Goal: Task Accomplishment & Management: Complete application form

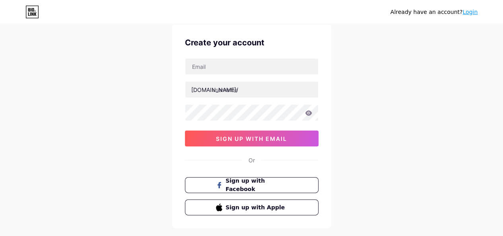
scroll to position [40, 0]
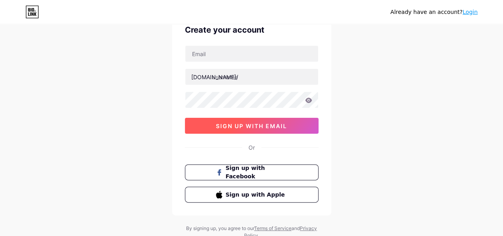
click at [249, 123] on span "sign up with email" at bounding box center [251, 126] width 71 height 7
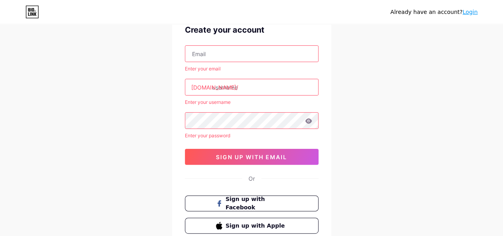
click at [233, 55] on input "text" at bounding box center [251, 54] width 133 height 16
type input "[EMAIL_ADDRESS][DOMAIN_NAME]"
click at [262, 86] on input "text" at bounding box center [251, 87] width 133 height 16
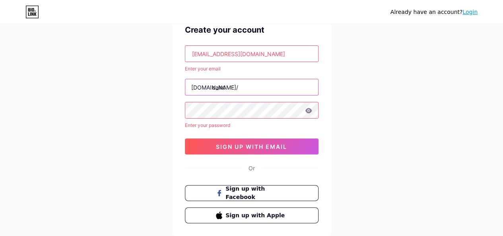
type input "caint"
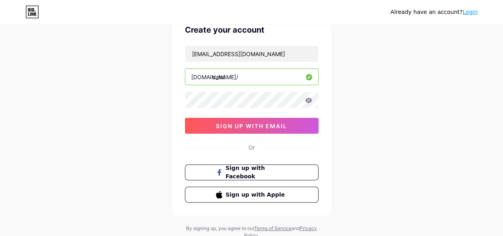
click at [265, 74] on input "caint" at bounding box center [251, 77] width 133 height 16
type input "caintewatch"
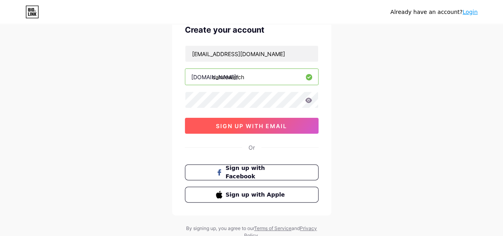
click at [285, 127] on span "sign up with email" at bounding box center [251, 126] width 71 height 7
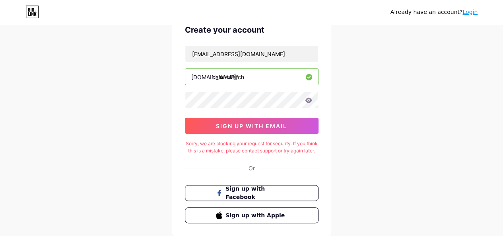
drag, startPoint x: 381, startPoint y: 125, endPoint x: 304, endPoint y: 129, distance: 76.9
click at [373, 125] on div "Already have an account? Login Create your account [EMAIL_ADDRESS][DOMAIN_NAME]…" at bounding box center [251, 122] width 503 height 325
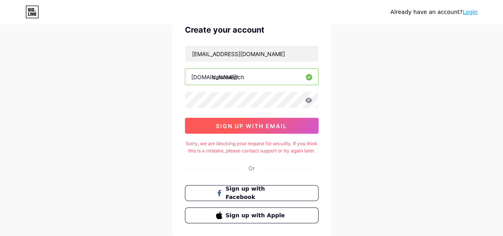
click at [271, 132] on button "sign up with email" at bounding box center [252, 126] width 134 height 16
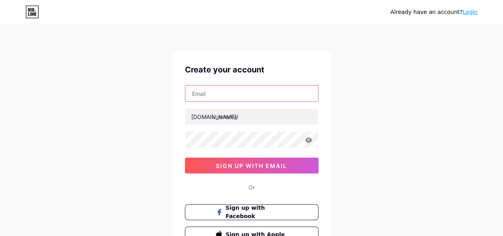
click at [216, 98] on input "text" at bounding box center [251, 94] width 133 height 16
type input "[EMAIL_ADDRESS][DOMAIN_NAME]"
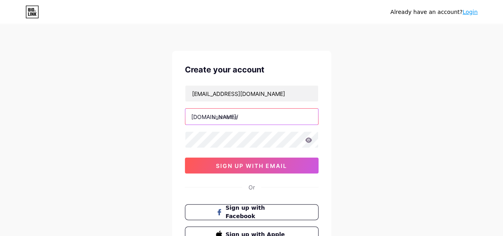
click at [250, 113] on input "text" at bounding box center [251, 117] width 133 height 16
type input "caintewatch"
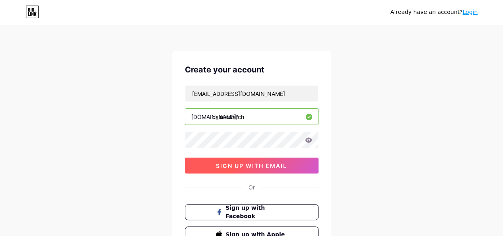
click at [275, 167] on span "sign up with email" at bounding box center [251, 165] width 71 height 7
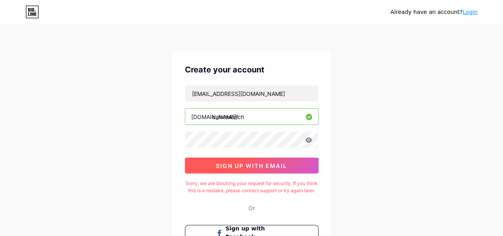
click at [280, 160] on button "sign up with email" at bounding box center [252, 166] width 134 height 16
